Goal: Task Accomplishment & Management: Use online tool/utility

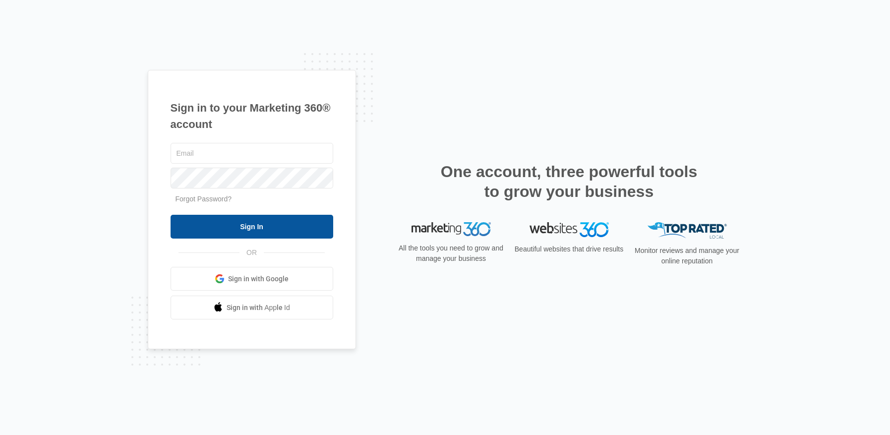
type input "[EMAIL_ADDRESS][DOMAIN_NAME]"
click at [259, 229] on input "Sign In" at bounding box center [252, 227] width 163 height 24
